Goal: Task Accomplishment & Management: Use online tool/utility

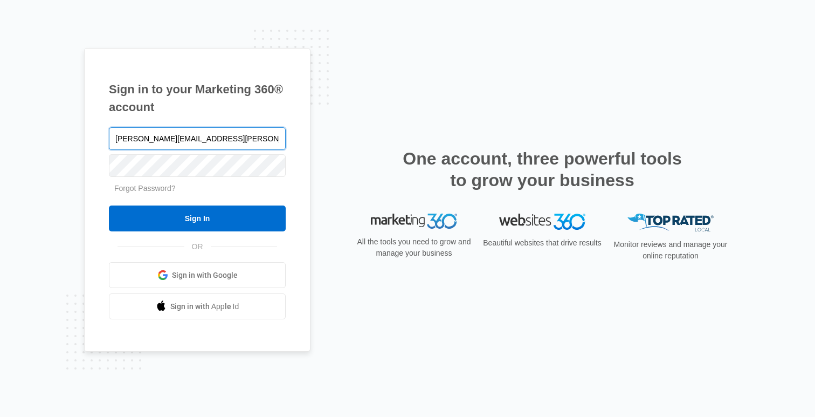
type input "kirsten.fulton@madwire.com"
click at [109, 205] on input "Sign In" at bounding box center [197, 218] width 177 height 26
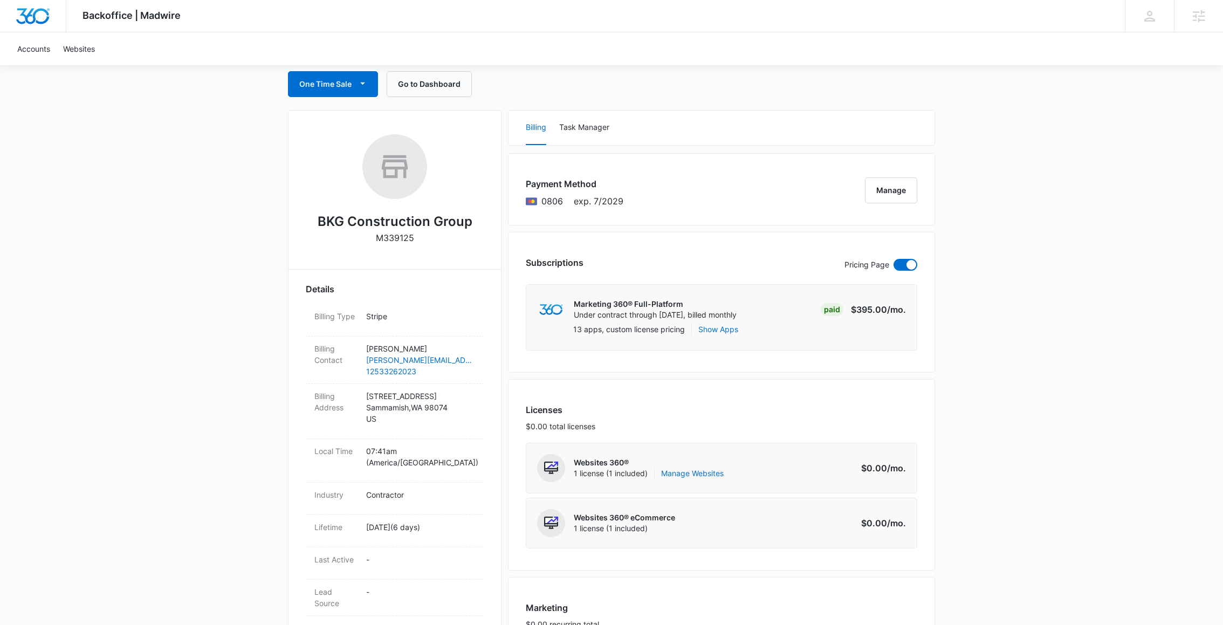
scroll to position [131, 0]
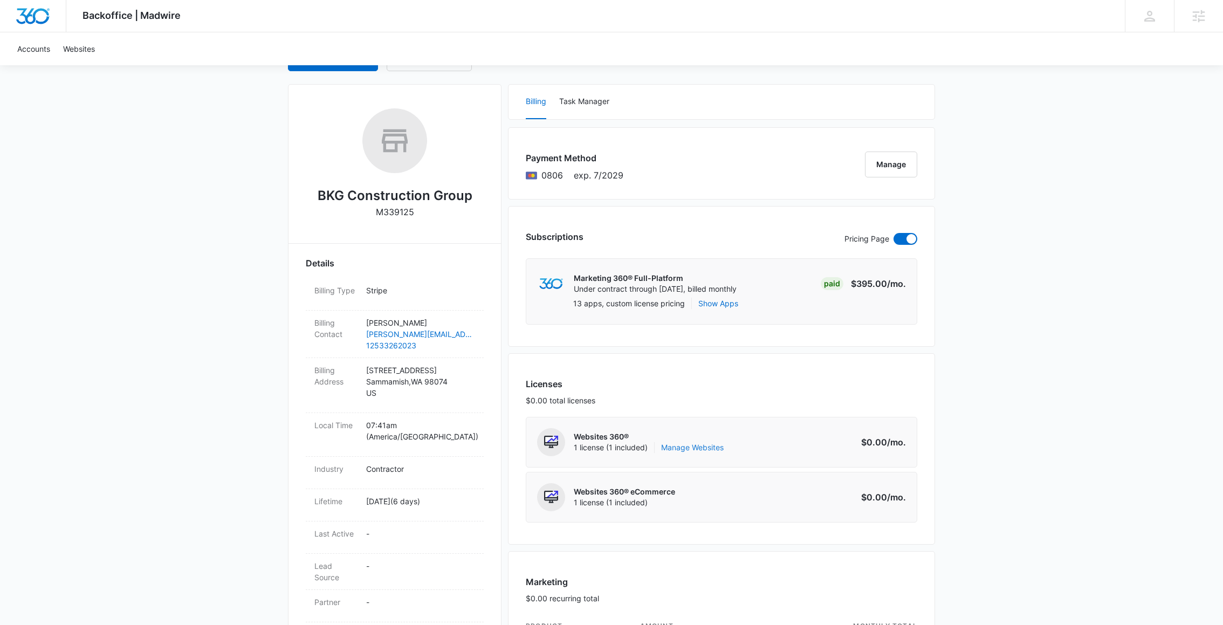
click at [680, 447] on link "Manage Websites" at bounding box center [692, 447] width 63 height 11
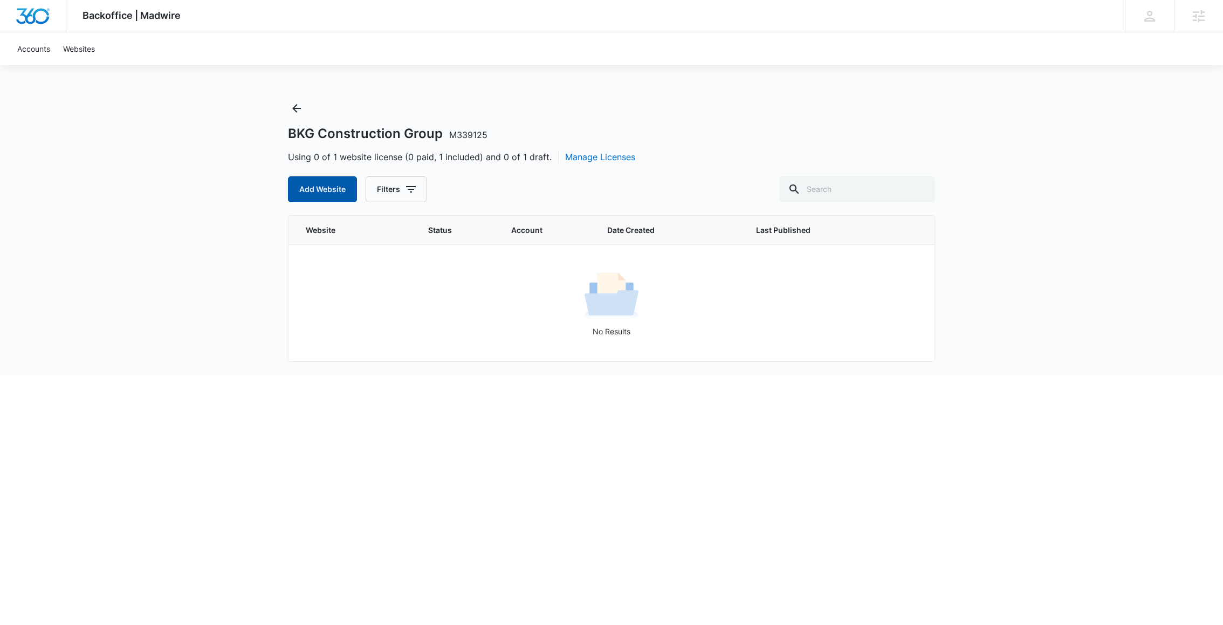
click at [326, 184] on button "Add Website" at bounding box center [322, 189] width 69 height 26
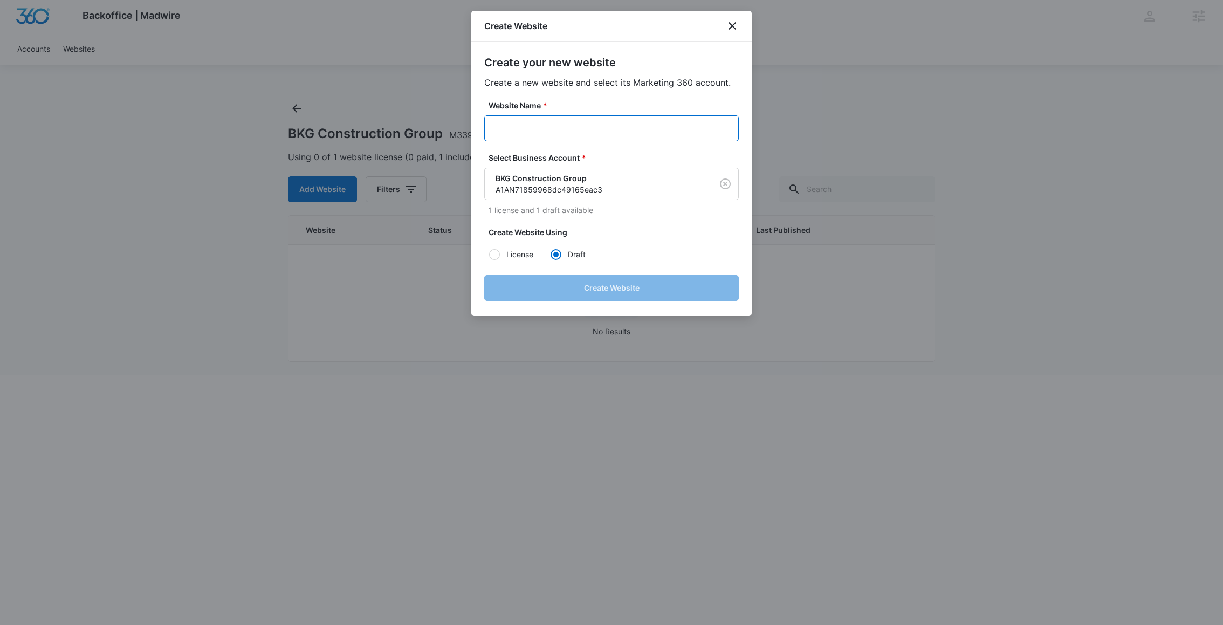
click at [509, 131] on input "Website Name *" at bounding box center [611, 128] width 255 height 26
paste input "M339125 - BKG Construction Group"
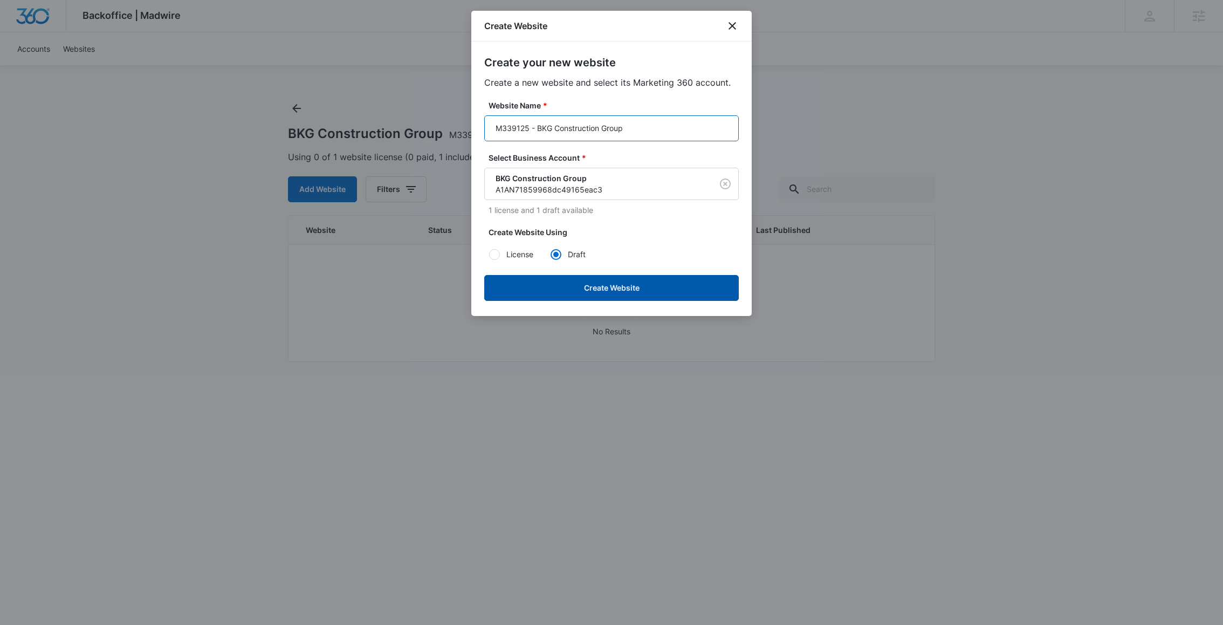
type input "M339125 - BKG Construction Group"
click at [556, 285] on button "Create Website" at bounding box center [611, 288] width 255 height 26
